Goal: Transaction & Acquisition: Download file/media

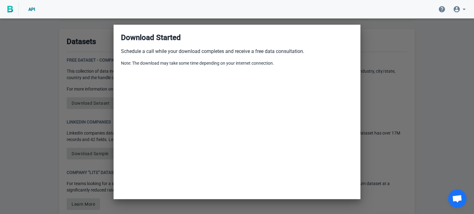
click at [444, 109] on div at bounding box center [237, 107] width 474 height 214
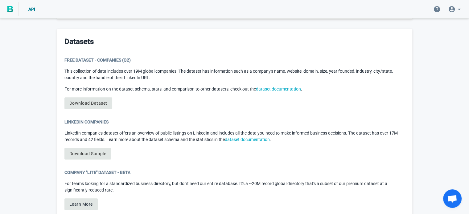
drag, startPoint x: 86, startPoint y: 102, endPoint x: 223, endPoint y: 97, distance: 137.1
click at [223, 97] on div "Free Dataset - Companies (Q2) This collection of data includes over 19M global …" at bounding box center [234, 85] width 341 height 57
drag, startPoint x: 94, startPoint y: 101, endPoint x: 232, endPoint y: 102, distance: 137.9
click at [232, 102] on div "Free Dataset - Companies (Q2) This collection of data includes over 19M global …" at bounding box center [234, 85] width 341 height 57
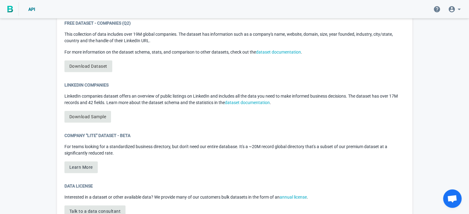
scroll to position [309, 0]
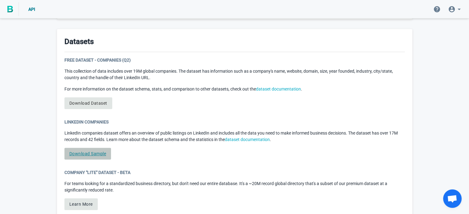
click at [90, 156] on link "Download Sample" at bounding box center [87, 154] width 47 height 12
drag, startPoint x: 96, startPoint y: 153, endPoint x: 246, endPoint y: 157, distance: 149.7
click at [246, 157] on div "LinkedIn Companies LinkedIn companies dataset offers an overview of public list…" at bounding box center [234, 142] width 341 height 46
click at [230, 107] on div "Free Dataset - Companies (Q2) This collection of data includes over 19M global …" at bounding box center [234, 85] width 341 height 57
click at [91, 154] on link "Download Sample" at bounding box center [87, 154] width 47 height 12
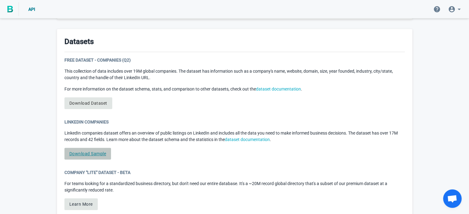
click at [91, 154] on link "Download Sample" at bounding box center [87, 154] width 47 height 12
click at [198, 170] on div "Company "Lite" Dataset - Beta" at bounding box center [234, 173] width 341 height 6
click at [86, 103] on link "Download Dataset" at bounding box center [88, 104] width 48 height 12
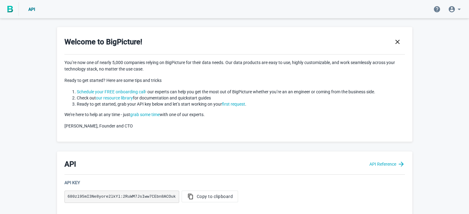
scroll to position [309, 0]
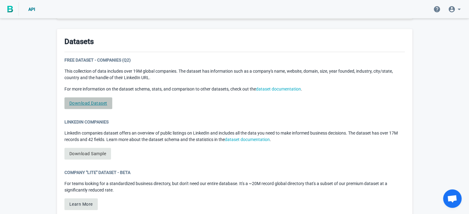
click at [75, 101] on link "Download Dataset" at bounding box center [88, 104] width 48 height 12
drag, startPoint x: 82, startPoint y: 100, endPoint x: 137, endPoint y: 118, distance: 58.0
click at [137, 118] on div "Datasets Free Dataset - Companies (Q2) This collection of data includes over 19…" at bounding box center [234, 150] width 355 height 243
drag, startPoint x: 98, startPoint y: 105, endPoint x: 137, endPoint y: 116, distance: 40.5
click at [137, 116] on div "Datasets Free Dataset - Companies (Q2) This collection of data includes over 19…" at bounding box center [234, 150] width 355 height 243
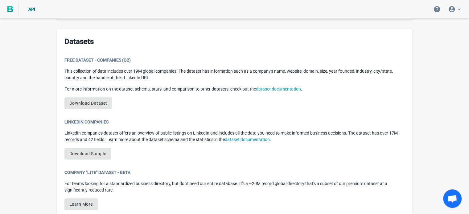
drag, startPoint x: 99, startPoint y: 156, endPoint x: 246, endPoint y: 154, distance: 146.9
click at [246, 154] on div "LinkedIn Companies LinkedIn companies dataset offers an overview of public list…" at bounding box center [234, 142] width 341 height 46
